Goal: Information Seeking & Learning: Learn about a topic

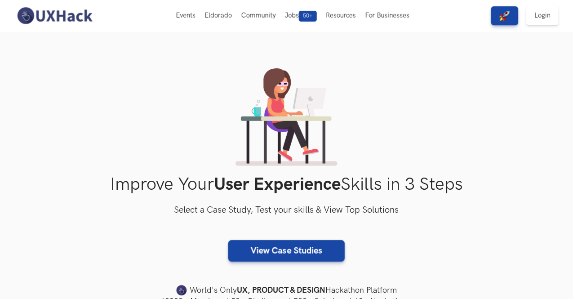
click at [86, 119] on div "Improve Your User Experience Skills in 3 Steps Select a Case Study, Test your s…" at bounding box center [287, 187] width 460 height 239
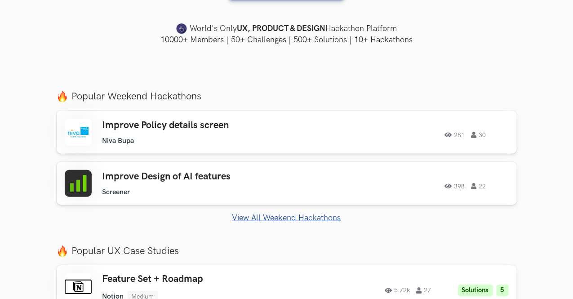
scroll to position [523, 0]
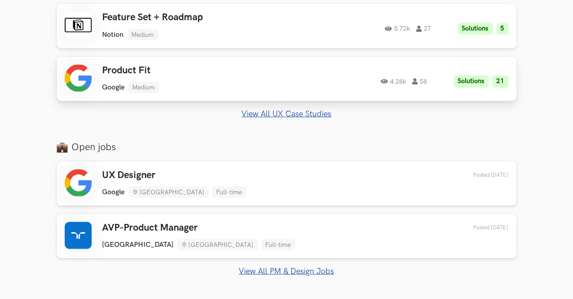
click at [102, 71] on h3 "Product Fit" at bounding box center [201, 71] width 198 height 12
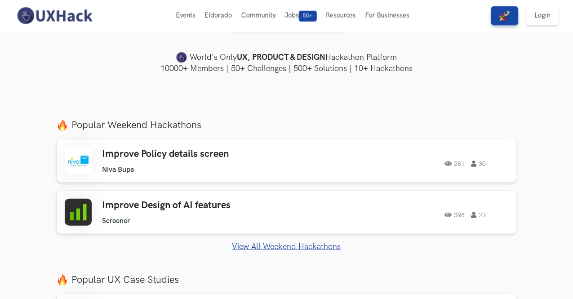
scroll to position [0, 0]
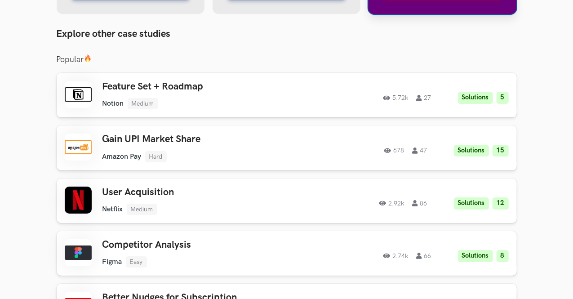
scroll to position [1463, 0]
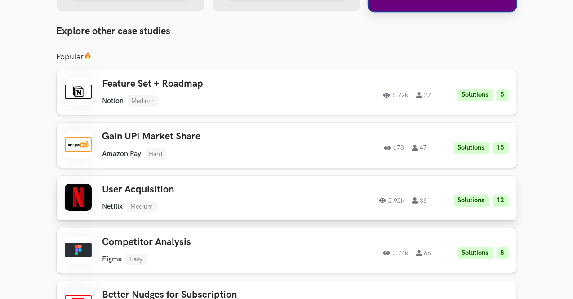
click at [102, 195] on h3 "User Acquisition" at bounding box center [201, 190] width 198 height 12
